Goal: Task Accomplishment & Management: Use online tool/utility

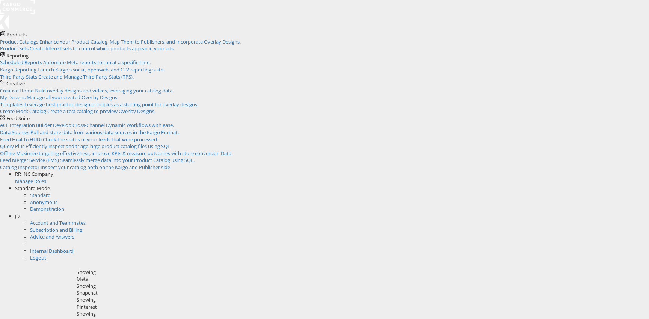
click at [639, 213] on li "JD Account and Teammates Subscription and Billing Advice and Answers Internal D…" at bounding box center [332, 237] width 634 height 49
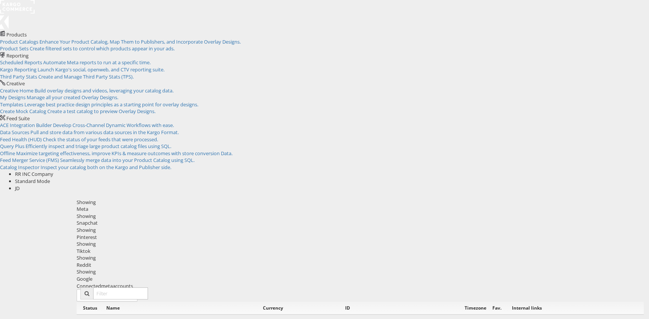
click at [20, 185] on span "JD" at bounding box center [17, 188] width 5 height 7
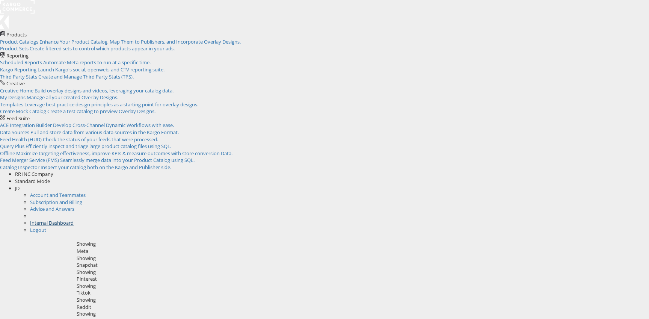
click at [74, 219] on link "Internal Dashboard" at bounding box center [52, 222] width 44 height 7
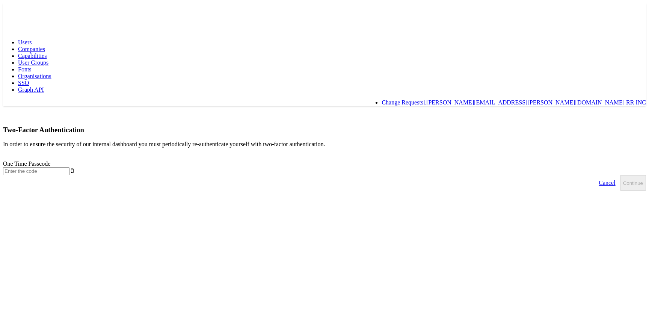
click at [69, 167] on input "text" at bounding box center [36, 171] width 66 height 8
type input "270755"
click at [620, 175] on button "Continue" at bounding box center [633, 183] width 26 height 16
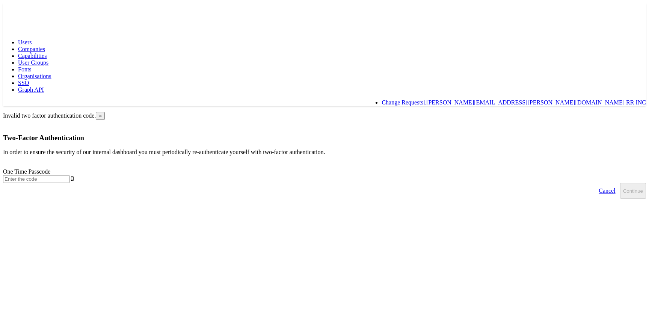
click at [69, 175] on input "text" at bounding box center [36, 179] width 66 height 8
type input "270755"
click at [620, 183] on button "Continue" at bounding box center [633, 191] width 26 height 16
type input "111266"
click at [620, 183] on button "Continue" at bounding box center [633, 191] width 26 height 16
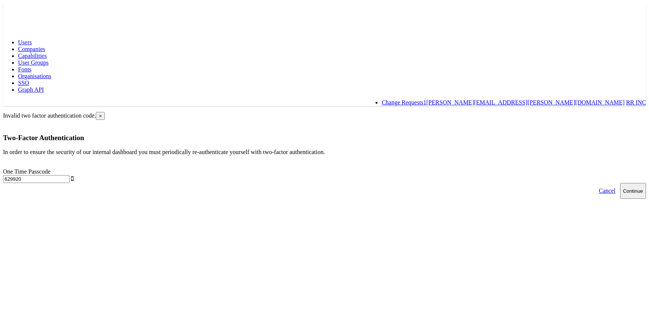
type input "629920"
click at [620, 183] on button "Continue" at bounding box center [633, 191] width 26 height 16
click at [69, 175] on input "text" at bounding box center [36, 179] width 66 height 8
type input "316325"
click at [620, 183] on button "Continue" at bounding box center [633, 191] width 26 height 16
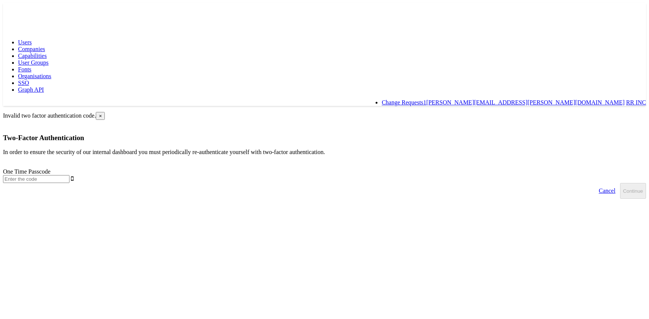
click at [69, 175] on input "text" at bounding box center [36, 179] width 66 height 8
type input "176991"
click at [620, 183] on button "Continue" at bounding box center [633, 191] width 26 height 16
type input "749505"
click at [620, 183] on button "Continue" at bounding box center [633, 191] width 26 height 16
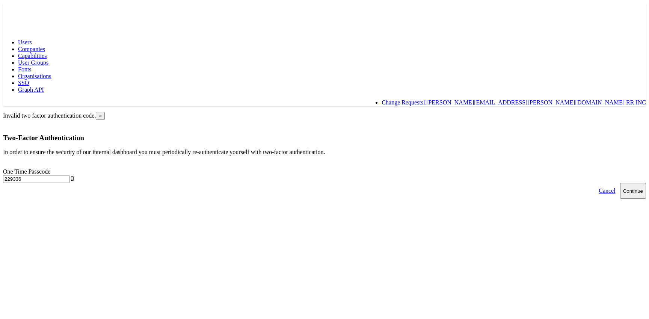
type input "229336"
click at [620, 183] on button "Continue" at bounding box center [633, 191] width 26 height 16
type input "201644"
click at [620, 183] on button "Continue" at bounding box center [633, 191] width 26 height 16
type input "681855"
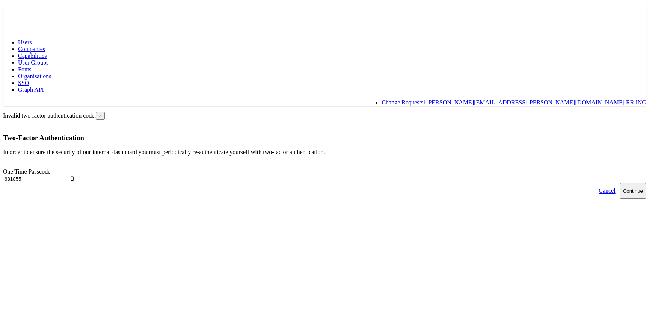
click at [620, 183] on button "Continue" at bounding box center [633, 191] width 26 height 16
type input "978610"
click at [620, 183] on button "Continue" at bounding box center [633, 191] width 26 height 16
click at [69, 175] on input "text" at bounding box center [36, 179] width 66 height 8
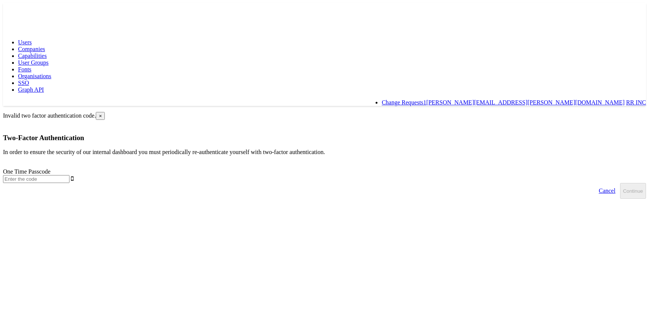
click at [20, 13] on rect at bounding box center [20, 10] width 35 height 14
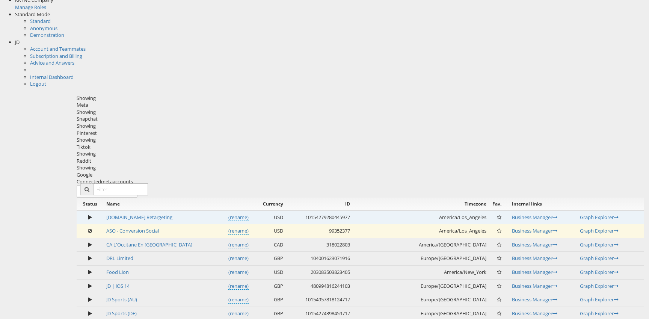
scroll to position [194, 0]
